Goal: Find specific page/section: Find specific page/section

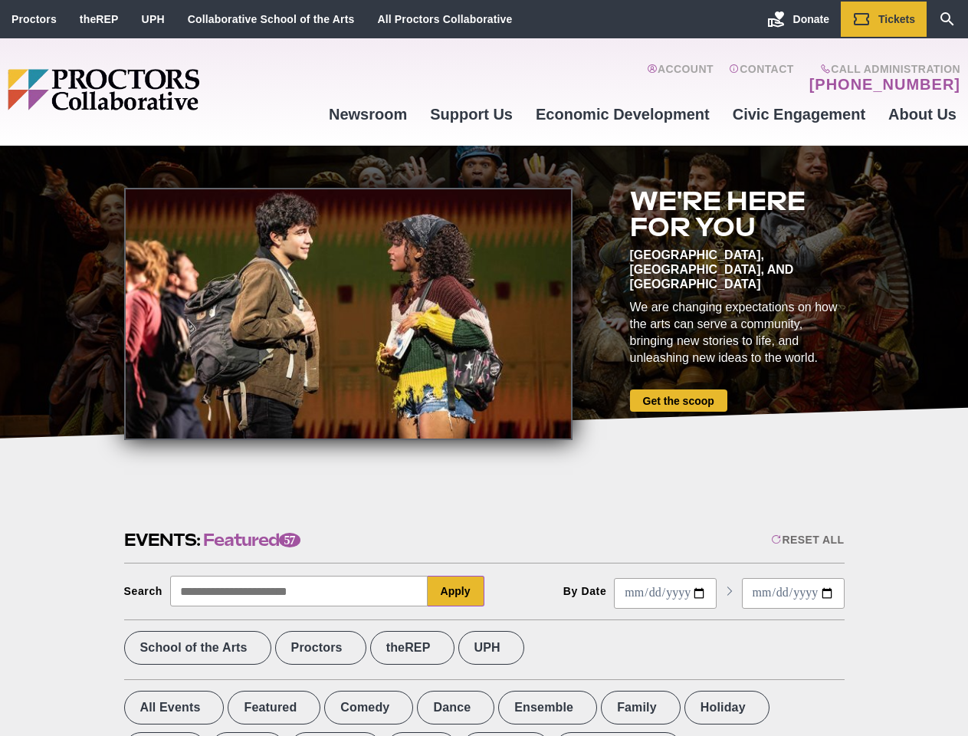
click at [484, 368] on div at bounding box center [348, 314] width 448 height 252
click at [807, 540] on div "Reset All" at bounding box center [807, 540] width 73 height 12
click at [456, 591] on button "Apply" at bounding box center [456, 591] width 57 height 31
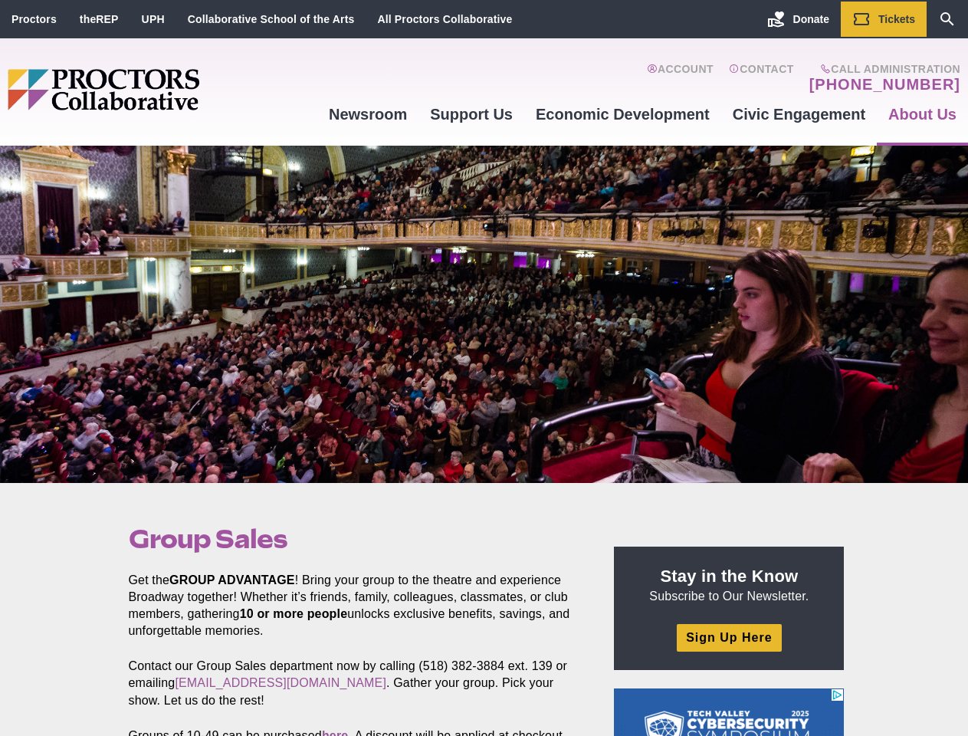
click at [484, 368] on div at bounding box center [484, 314] width 968 height 337
